Goal: Use online tool/utility: Utilize a website feature to perform a specific function

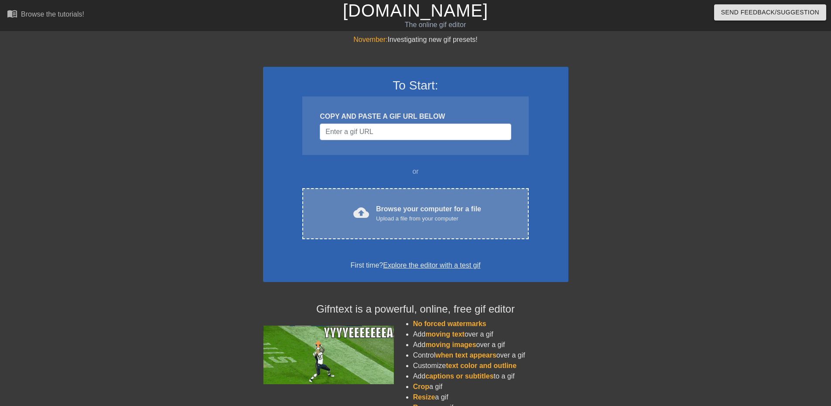
click at [410, 202] on div "cloud_upload Browse your computer for a file Upload a file from your computer C…" at bounding box center [415, 213] width 226 height 51
click at [385, 200] on div "cloud_upload Browse your computer for a file Upload a file from your computer C…" at bounding box center [415, 213] width 226 height 51
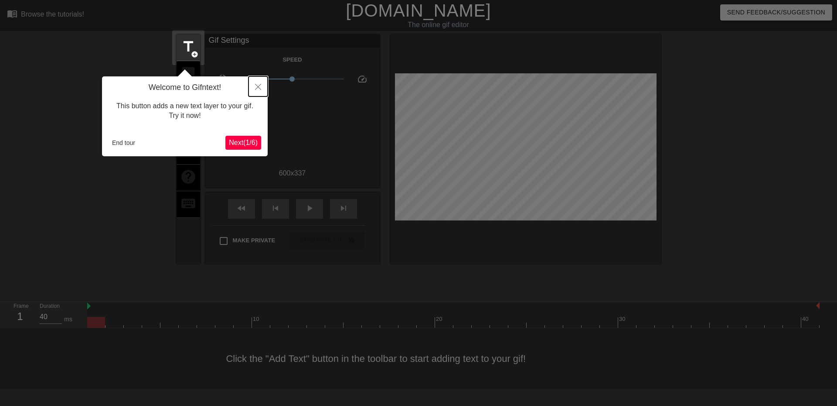
click at [260, 86] on icon "Close" at bounding box center [258, 87] width 6 height 6
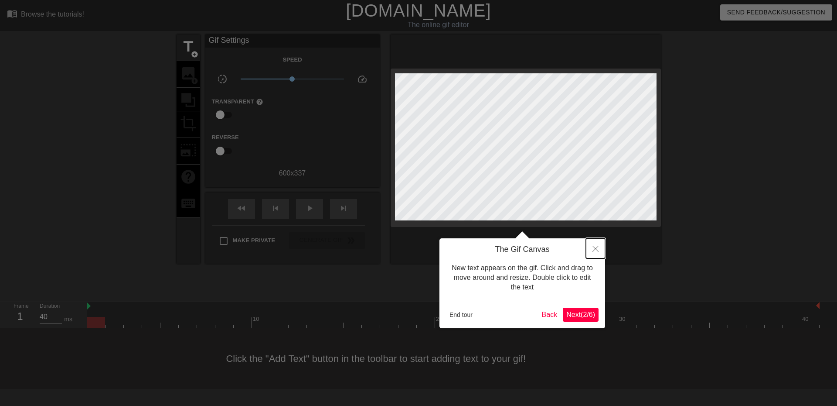
click at [593, 247] on icon "Close" at bounding box center [596, 249] width 6 height 6
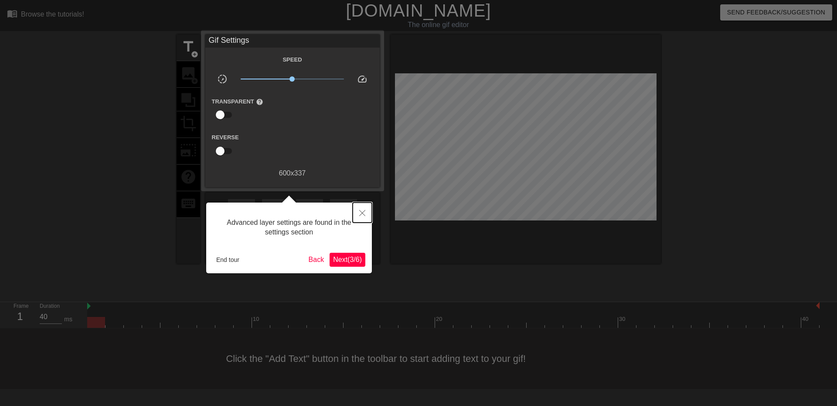
click at [364, 211] on icon "Close" at bounding box center [362, 213] width 6 height 6
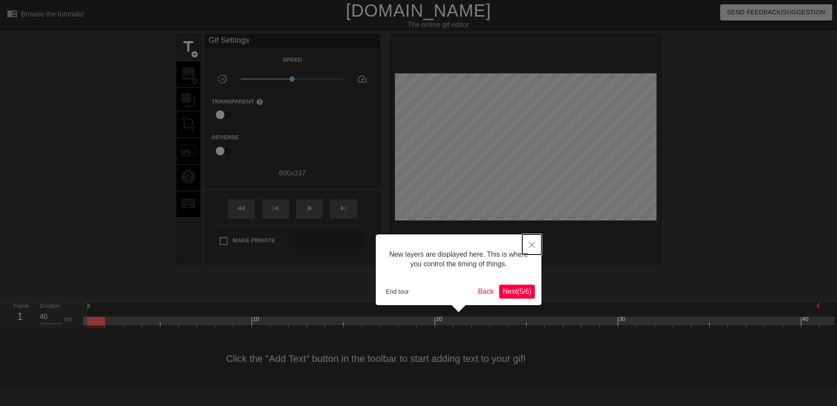
click at [536, 241] on button "Close" at bounding box center [531, 244] width 19 height 20
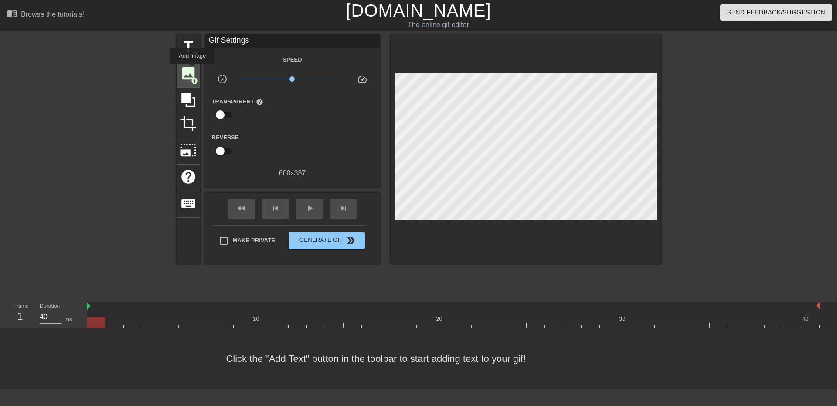
click at [192, 70] on span "image" at bounding box center [188, 73] width 17 height 17
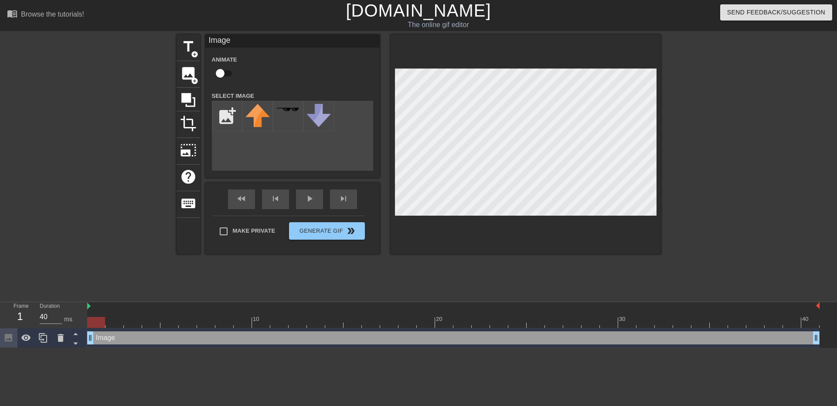
scroll to position [0, 0]
click at [216, 114] on input "file" at bounding box center [227, 116] width 30 height 30
type input "C:\fakepath\Captura de ecrã [DATE] 083804.png"
click at [256, 118] on div at bounding box center [257, 116] width 31 height 31
click at [61, 342] on icon at bounding box center [60, 337] width 10 height 10
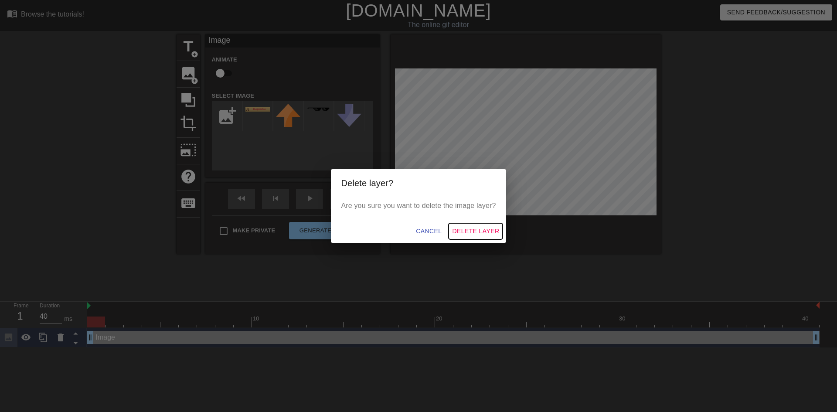
click at [470, 234] on span "Delete Layer" at bounding box center [475, 231] width 47 height 11
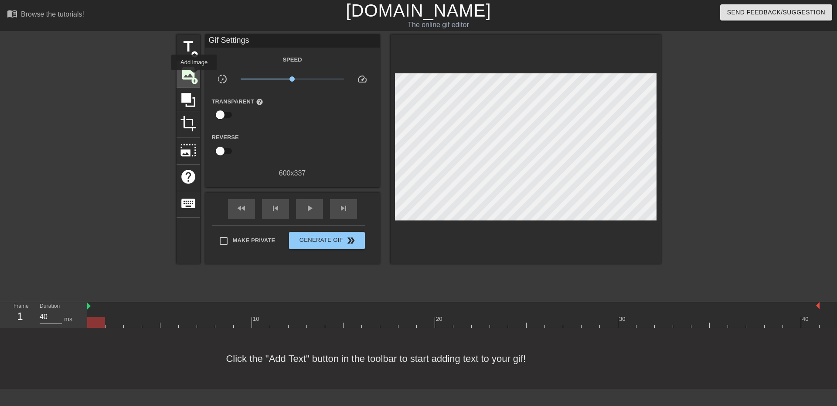
click at [194, 77] on span "add_circle" at bounding box center [194, 80] width 7 height 7
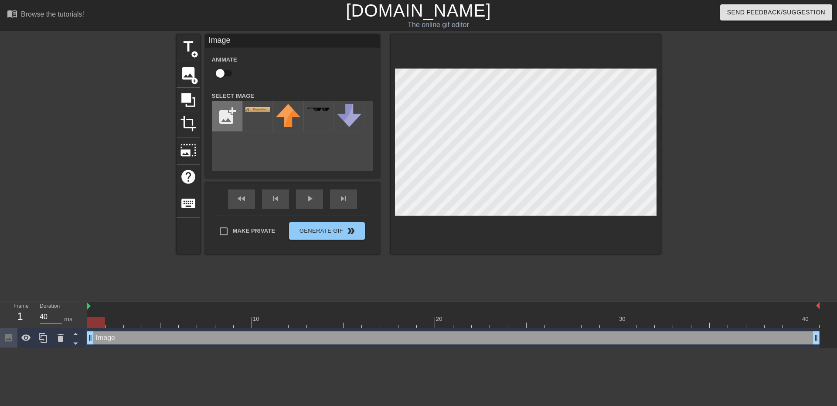
click at [229, 121] on input "file" at bounding box center [227, 116] width 30 height 30
type input "C:\fakepath\Captura de ecrã [DATE] 083804.png"
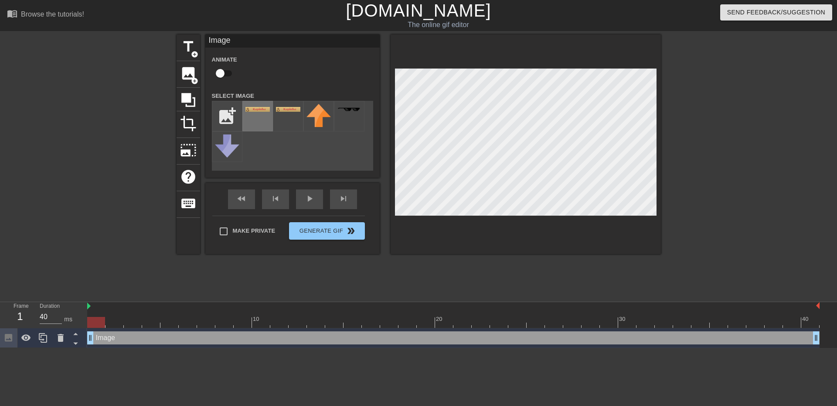
click at [253, 119] on div at bounding box center [257, 116] width 31 height 31
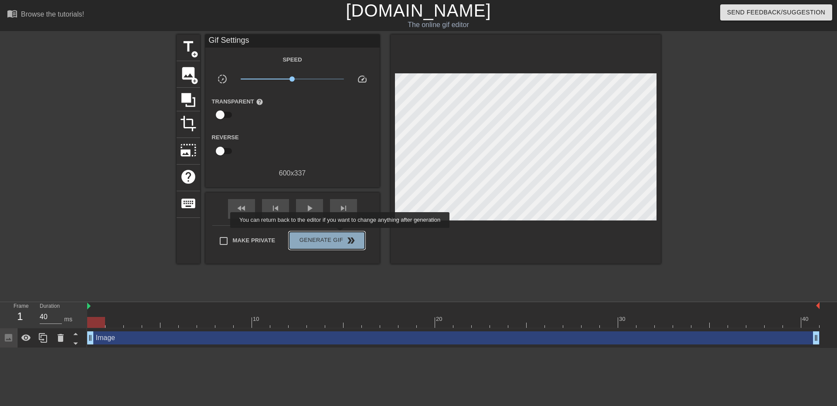
click at [341, 235] on span "Generate Gif double_arrow" at bounding box center [327, 240] width 68 height 10
